Goal: Find specific page/section: Find specific page/section

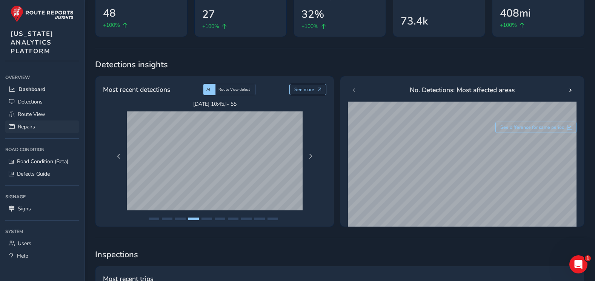
scroll to position [113, 0]
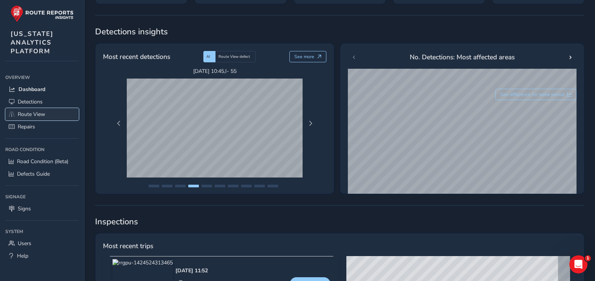
click at [37, 112] on span "Route View" at bounding box center [32, 114] width 28 height 7
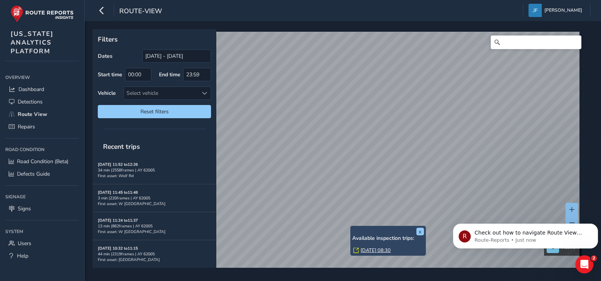
click at [34, 201] on div "Signage" at bounding box center [42, 196] width 74 height 11
click at [20, 207] on span "Signs" at bounding box center [24, 208] width 13 height 7
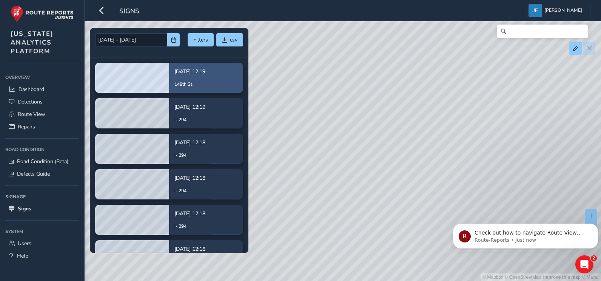
click at [197, 78] on div "[DATE] 12:19 149th St" at bounding box center [189, 77] width 31 height 31
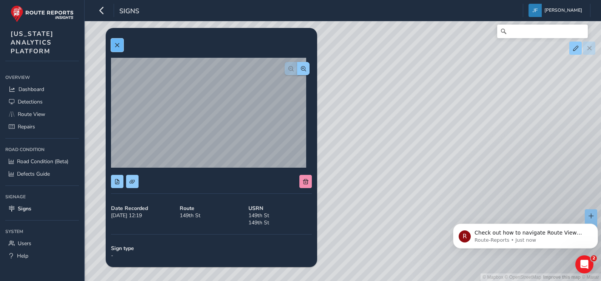
click at [117, 45] on span at bounding box center [116, 45] width 5 height 5
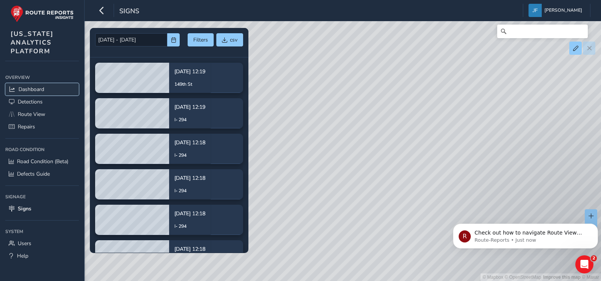
click at [24, 88] on span "Dashboard" at bounding box center [31, 89] width 26 height 7
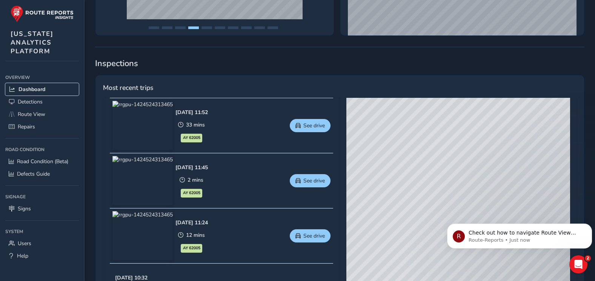
scroll to position [258, 0]
